Goal: Task Accomplishment & Management: Manage account settings

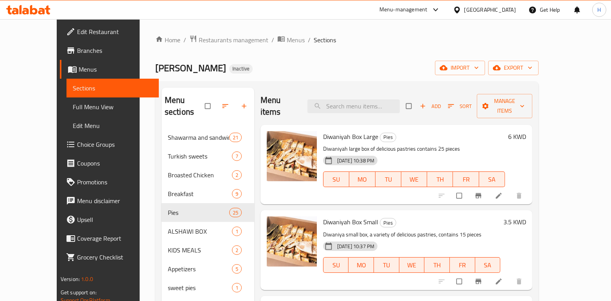
drag, startPoint x: 0, startPoint y: 0, endPoint x: 271, endPoint y: 20, distance: 271.3
click at [271, 20] on div "Home / Restaurants management / Menus / Sections Alshawi Alasiel Inactive impor…" at bounding box center [347, 214] width 414 height 391
click at [199, 38] on span "Restaurants management" at bounding box center [234, 39] width 70 height 9
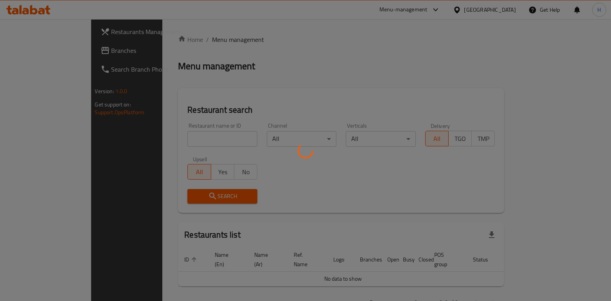
click at [149, 139] on div at bounding box center [305, 150] width 611 height 301
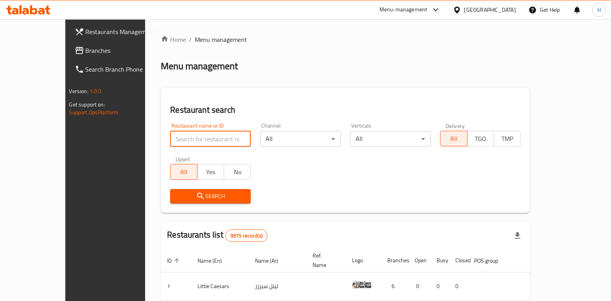
click at [170, 141] on input "search" at bounding box center [210, 139] width 81 height 16
type input "cocoanut"
click button "Search" at bounding box center [210, 196] width 81 height 14
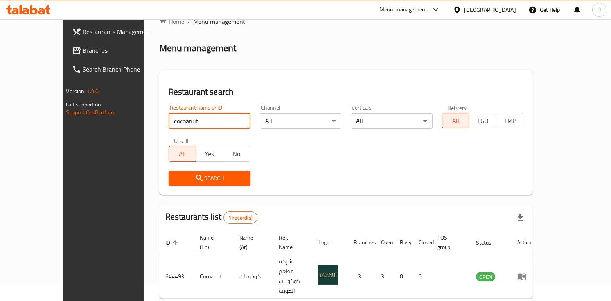
scroll to position [19, 0]
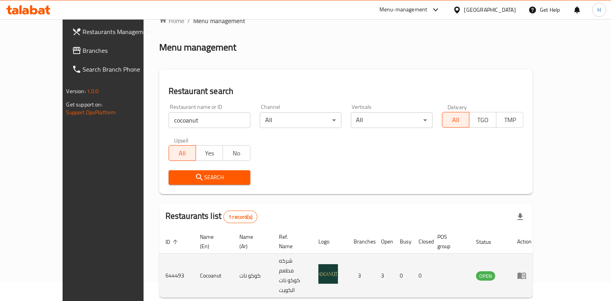
click at [526, 271] on icon "enhanced table" at bounding box center [521, 275] width 9 height 9
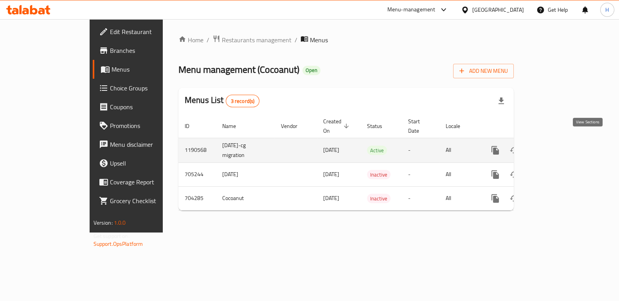
click at [556, 145] on icon "enhanced table" at bounding box center [551, 149] width 9 height 9
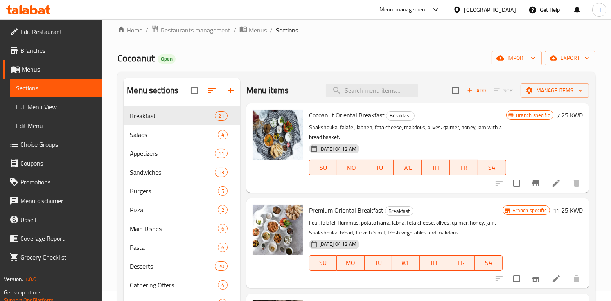
scroll to position [9, 0]
click at [214, 30] on span "Restaurants management" at bounding box center [196, 30] width 70 height 9
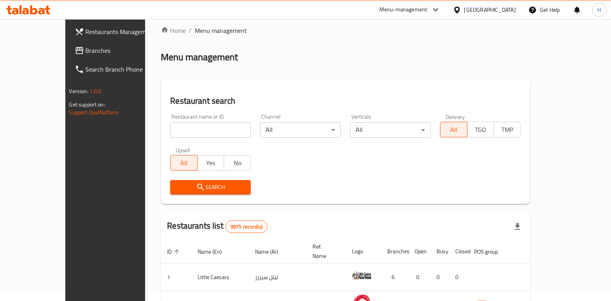
scroll to position [8, 0]
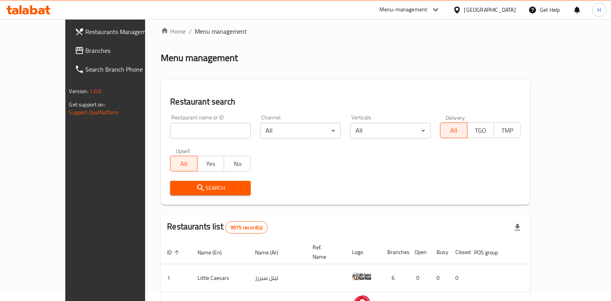
click at [171, 127] on input "search" at bounding box center [210, 131] width 81 height 16
type input "cocoanut"
click button "Search" at bounding box center [210, 188] width 81 height 14
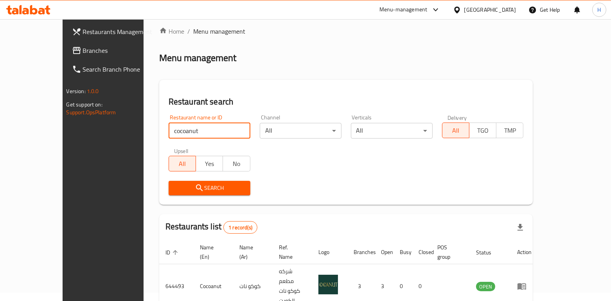
scroll to position [32, 0]
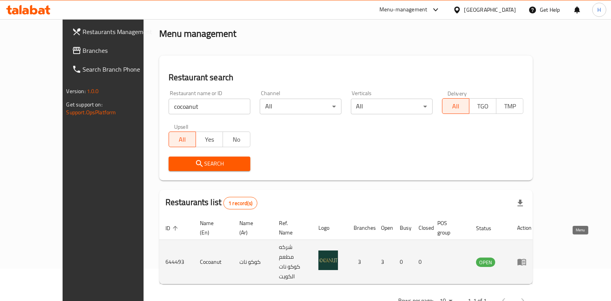
click at [526, 257] on icon "enhanced table" at bounding box center [521, 261] width 9 height 9
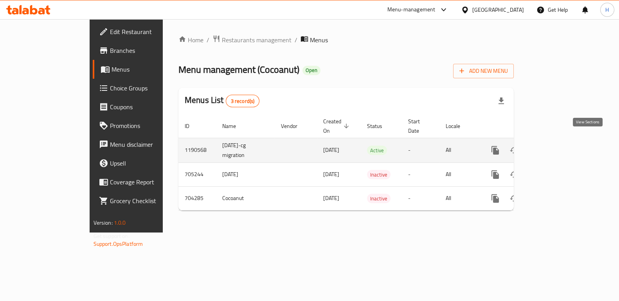
click at [556, 145] on icon "enhanced table" at bounding box center [551, 149] width 9 height 9
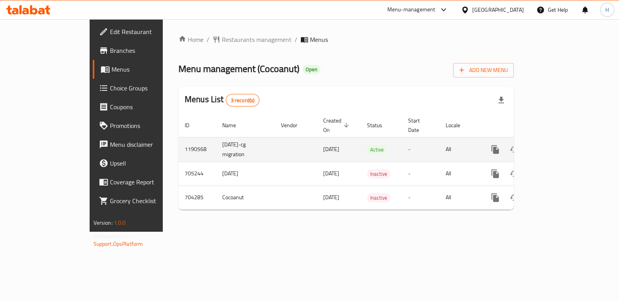
click at [556, 145] on icon "enhanced table" at bounding box center [551, 149] width 9 height 9
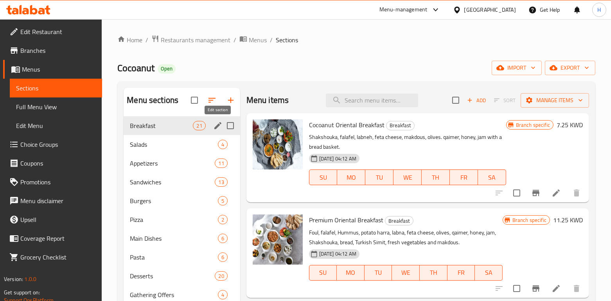
scroll to position [50, 0]
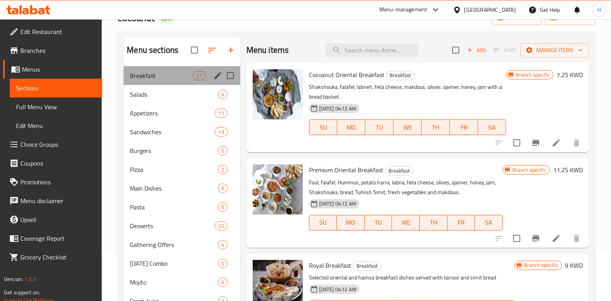
click at [165, 81] on div "Breakfast 21" at bounding box center [182, 75] width 116 height 19
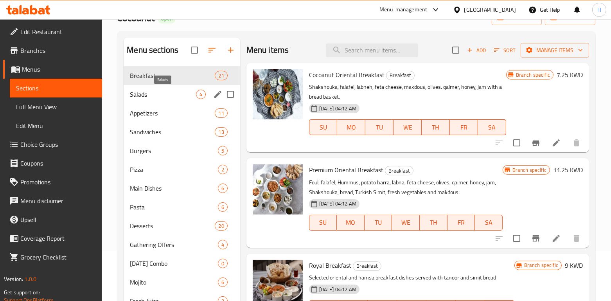
click at [165, 90] on span "Salads" at bounding box center [163, 94] width 66 height 9
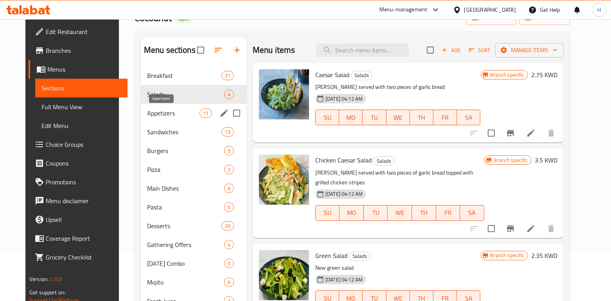
click at [162, 111] on span "Appetizers" at bounding box center [173, 112] width 52 height 9
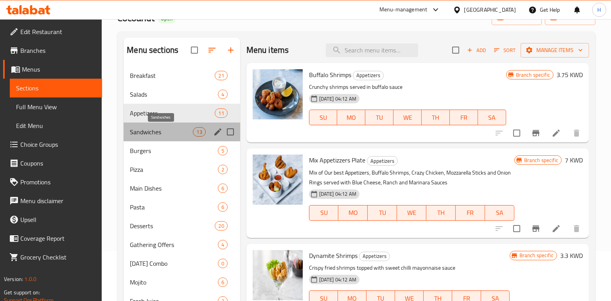
click at [165, 127] on span "Sandwiches" at bounding box center [161, 131] width 63 height 9
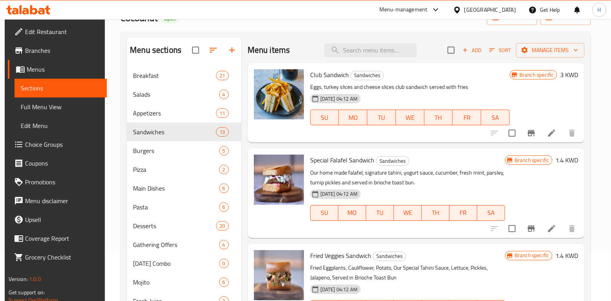
click at [133, 74] on span "Breakfast" at bounding box center [174, 75] width 83 height 9
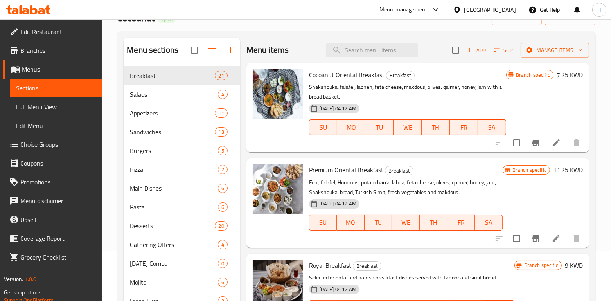
click at [532, 143] on icon "Branch-specific-item" at bounding box center [535, 143] width 7 height 6
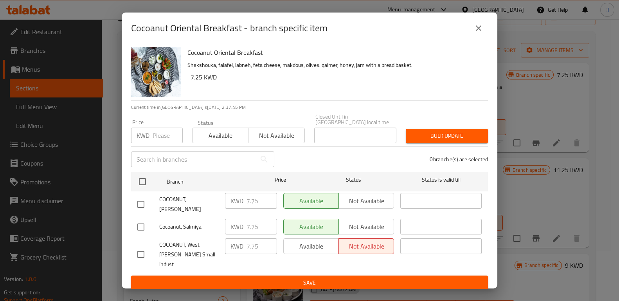
click at [477, 33] on icon "close" at bounding box center [478, 27] width 9 height 9
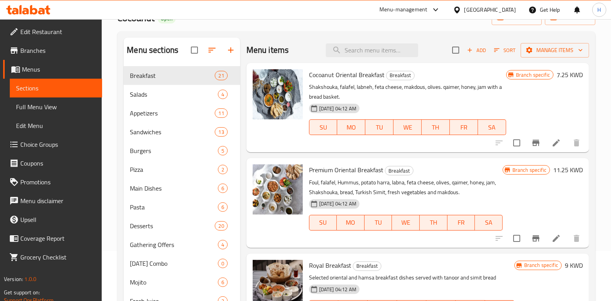
click at [560, 77] on h6 "7.25 KWD" at bounding box center [569, 74] width 26 height 11
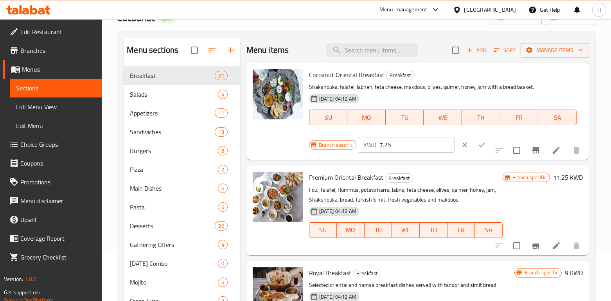
click at [406, 140] on input "7.25" at bounding box center [416, 145] width 75 height 16
click at [461, 147] on icon "clear" at bounding box center [465, 145] width 8 height 8
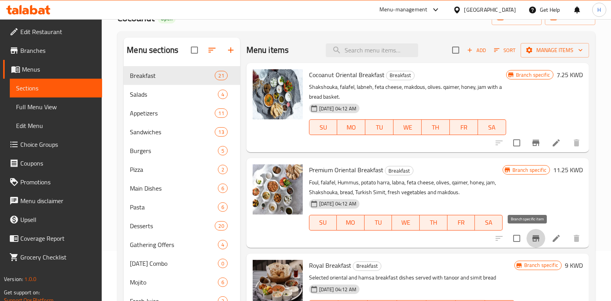
click at [526, 231] on button "Branch-specific-item" at bounding box center [535, 238] width 19 height 19
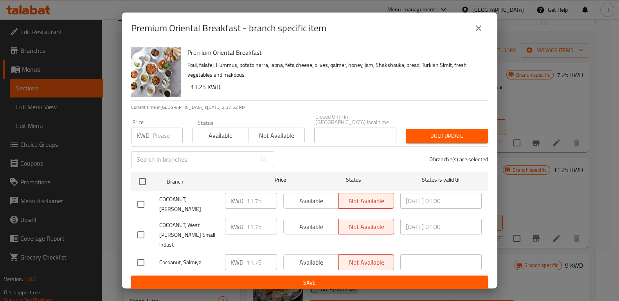
click at [484, 36] on button "close" at bounding box center [478, 28] width 19 height 19
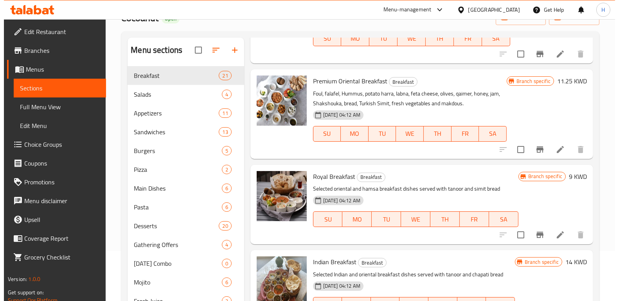
scroll to position [104, 0]
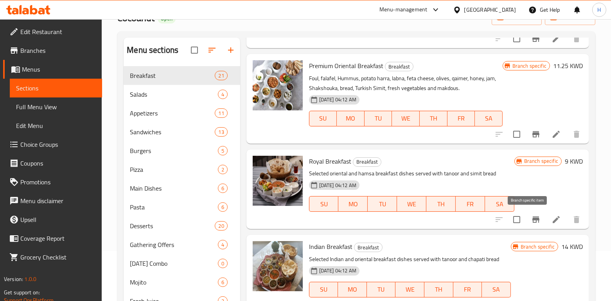
click at [531, 222] on icon "Branch-specific-item" at bounding box center [535, 219] width 9 height 9
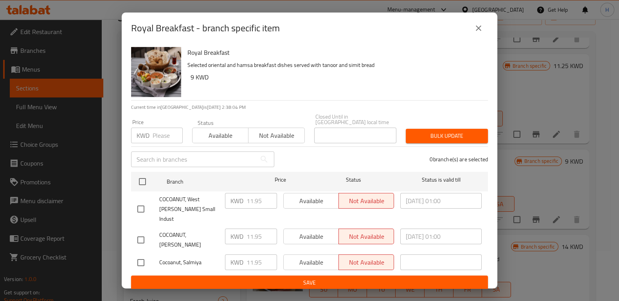
click at [484, 35] on button "close" at bounding box center [478, 28] width 19 height 19
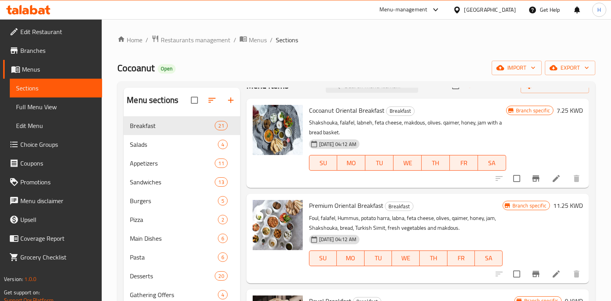
scroll to position [0, 0]
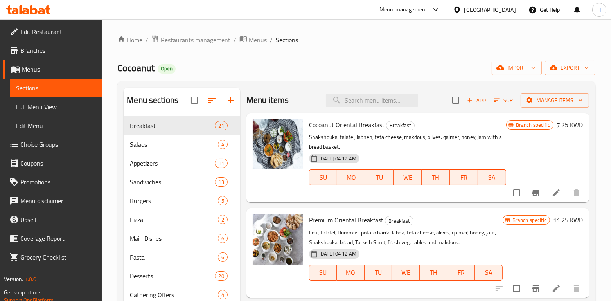
click at [556, 129] on h6 "7.25 KWD" at bounding box center [569, 124] width 26 height 11
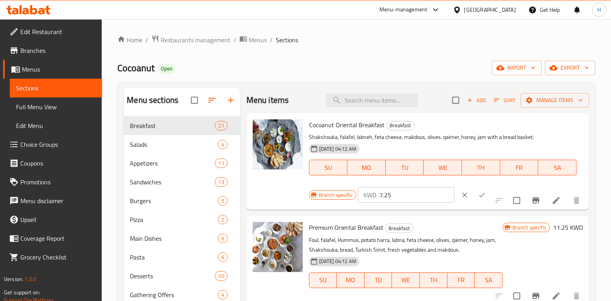
click at [418, 192] on input "7.25" at bounding box center [416, 195] width 75 height 16
type input "7.75"
click at [479, 196] on icon "ok" at bounding box center [482, 195] width 6 height 4
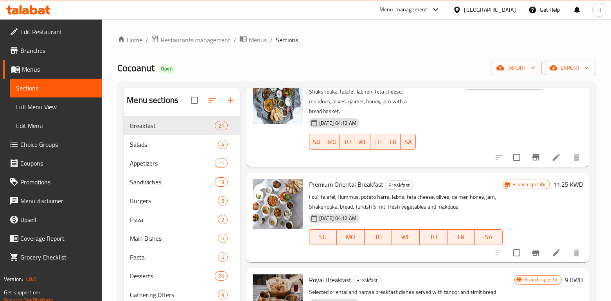
scroll to position [104, 0]
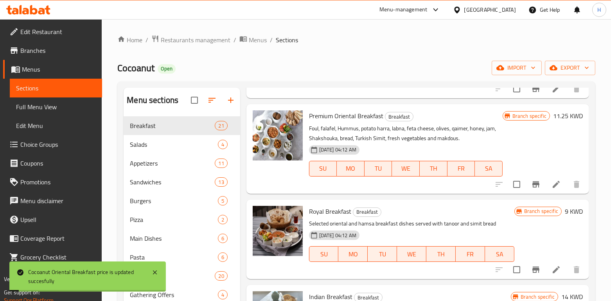
click at [534, 189] on button "Branch-specific-item" at bounding box center [535, 184] width 19 height 19
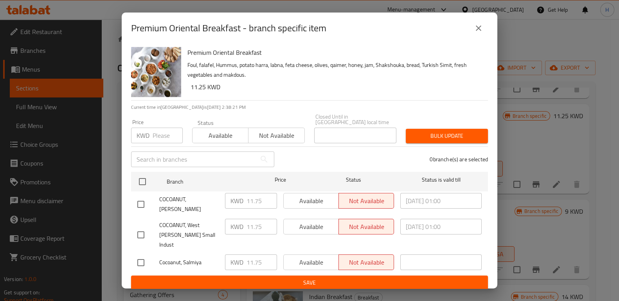
click at [494, 34] on div "Premium Oriental Breakfast - branch specific item" at bounding box center [309, 28] width 375 height 31
drag, startPoint x: 488, startPoint y: 39, endPoint x: 471, endPoint y: 32, distance: 18.4
click at [485, 34] on div "Premium Oriental Breakfast - branch specific item" at bounding box center [309, 28] width 375 height 31
click at [470, 32] on button "close" at bounding box center [478, 28] width 19 height 19
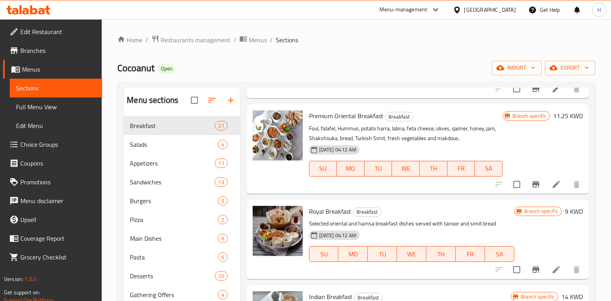
click at [565, 115] on h6 "11.25 KWD" at bounding box center [568, 115] width 30 height 11
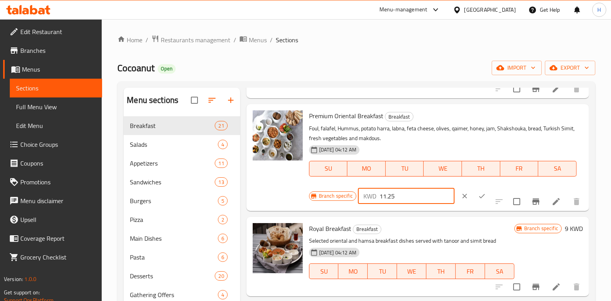
click at [401, 195] on input "11.25" at bounding box center [416, 196] width 75 height 16
type input "11.750"
click at [478, 193] on icon "ok" at bounding box center [482, 196] width 8 height 8
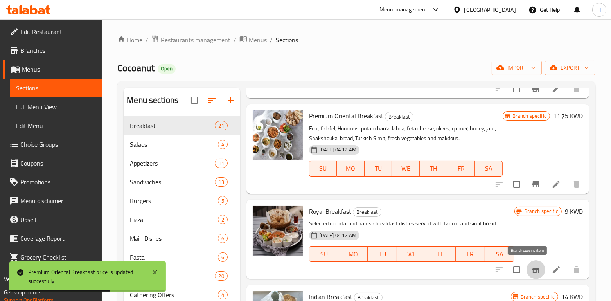
click at [529, 274] on button "Branch-specific-item" at bounding box center [535, 269] width 19 height 19
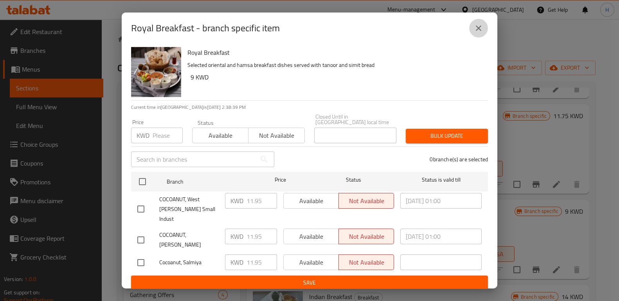
click at [482, 33] on icon "close" at bounding box center [478, 27] width 9 height 9
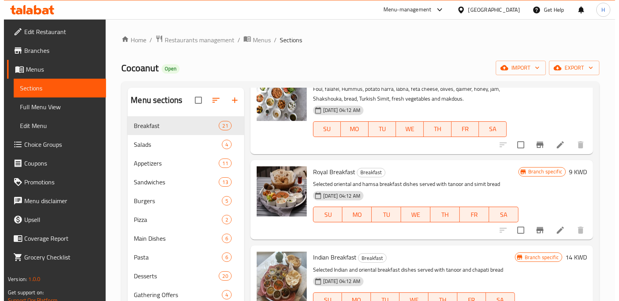
scroll to position [156, 0]
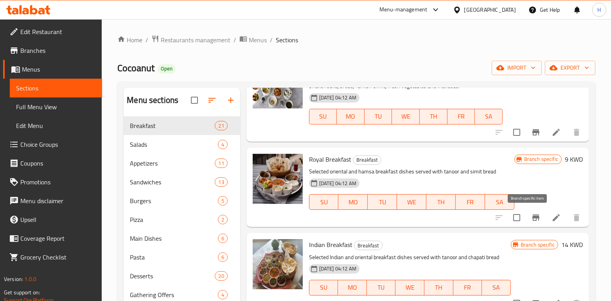
click at [531, 213] on icon "Branch-specific-item" at bounding box center [535, 217] width 9 height 9
